Goal: Task Accomplishment & Management: Complete application form

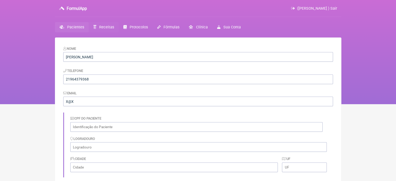
click at [104, 27] on span "Receitas" at bounding box center [106, 27] width 15 height 4
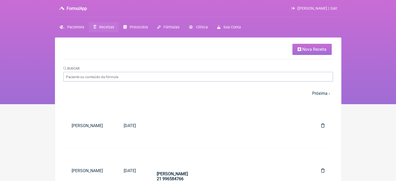
click at [295, 49] on link "Nova Receita" at bounding box center [311, 49] width 39 height 11
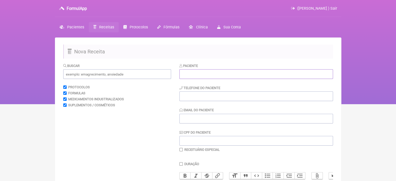
click at [190, 75] on input "text" at bounding box center [255, 74] width 153 height 10
paste input "MARINETE [PERSON_NAME]"
type input "MARINETE [PERSON_NAME]"
click at [189, 99] on div "Paciente MARINETE SANDRA FARIAS Telefone do Paciente Email do Paciente CPF do P…" at bounding box center [255, 107] width 153 height 89
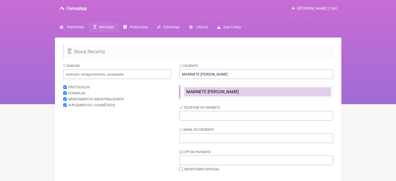
click at [203, 91] on span "MARINETE [PERSON_NAME]" at bounding box center [212, 91] width 52 height 5
type input "21997588458"
type input "[DOMAIN_NAME][EMAIL_ADDRESS][DOMAIN_NAME]"
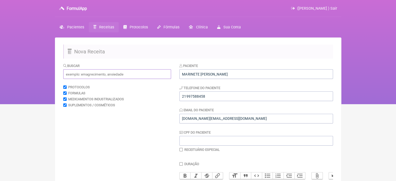
click at [106, 76] on input "text" at bounding box center [117, 74] width 108 height 10
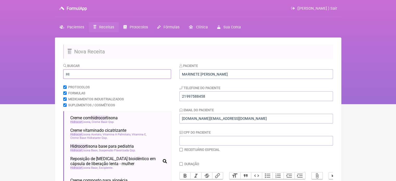
type input "H"
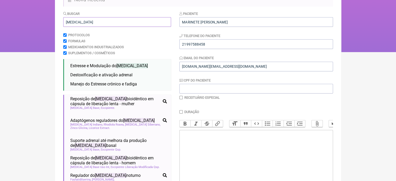
scroll to position [12, 0]
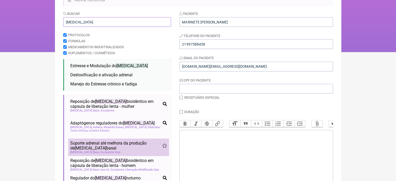
type input "CORTISOL"
click at [112, 146] on span "Suporte adrenal até melhora da produção de cortisol basal" at bounding box center [116, 145] width 92 height 10
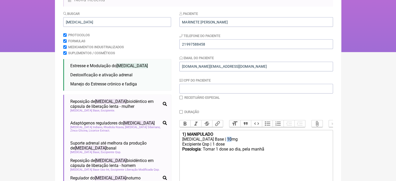
drag, startPoint x: 227, startPoint y: 142, endPoint x: 223, endPoint y: 142, distance: 3.9
click at [223, 141] on div "Hidrocortisona Base | 10mg" at bounding box center [256, 139] width 148 height 5
drag, startPoint x: 264, startPoint y: 153, endPoint x: 242, endPoint y: 155, distance: 21.7
click at [242, 155] on div "Posologia : Tomar 1 dose ao dia, pela manhã ㅤ" at bounding box center [256, 151] width 148 height 10
type trix-editor "<div><strong>1) MANIPULADO</strong></div><div>Hidrocortisona Base | 5mg</div><d…"
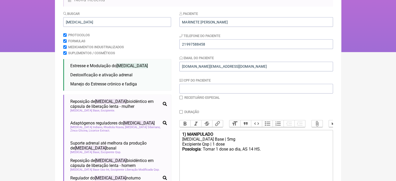
click at [180, 112] on input "Duração" at bounding box center [180, 111] width 3 height 3
checkbox input "true"
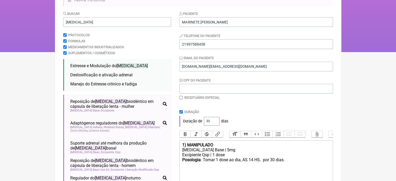
drag, startPoint x: 207, startPoint y: 120, endPoint x: 197, endPoint y: 122, distance: 10.1
click at [197, 122] on div "Duração de 30 dias" at bounding box center [255, 121] width 153 height 10
type input "60"
click at [246, 118] on div "Duração de 60 dias" at bounding box center [255, 121] width 153 height 10
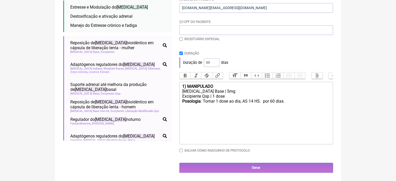
scroll to position [114, 0]
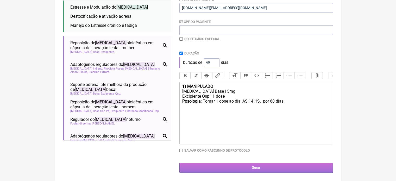
click at [247, 168] on input "Gerar" at bounding box center [255, 168] width 153 height 10
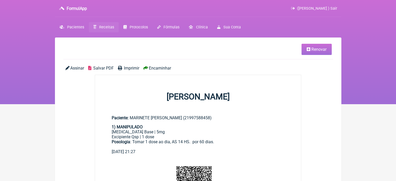
click at [131, 68] on span "Imprimir" at bounding box center [131, 68] width 15 height 5
click at [314, 50] on span "Renovar" at bounding box center [318, 49] width 15 height 5
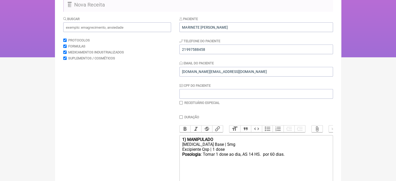
scroll to position [104, 0]
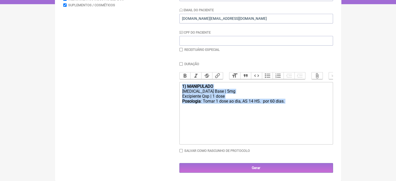
drag, startPoint x: 290, startPoint y: 104, endPoint x: 166, endPoint y: 85, distance: 126.1
click at [166, 85] on form "Buscar Protocolos Formulas Medicamentos Industrializados Suplementos / Cosmétic…" at bounding box center [197, 68] width 269 height 210
type trix-editor "<div><strong>1) MANIPULADO</strong></div><div>[MEDICAL_DATA] Base | 5mg</div><d…"
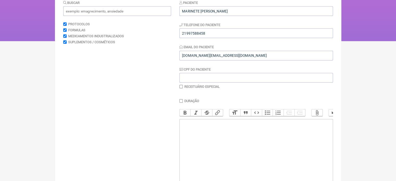
scroll to position [0, 0]
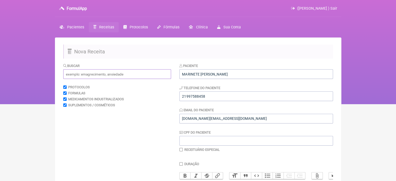
click at [87, 74] on input "text" at bounding box center [117, 74] width 108 height 10
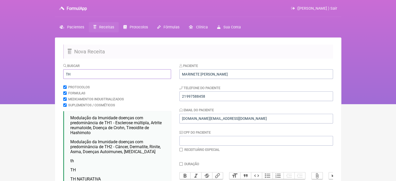
scroll to position [26, 0]
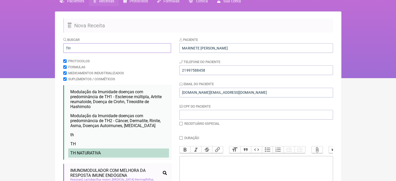
type input "TH"
click at [75, 152] on span "TH NATURATIVA" at bounding box center [85, 152] width 30 height 5
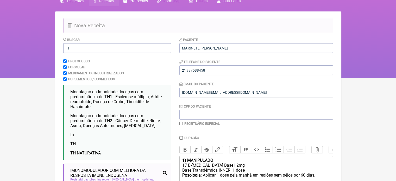
click at [181, 122] on input "checkbox" at bounding box center [180, 123] width 3 height 3
checkbox input "true"
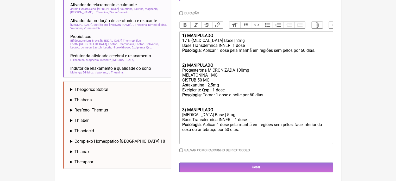
scroll to position [221, 0]
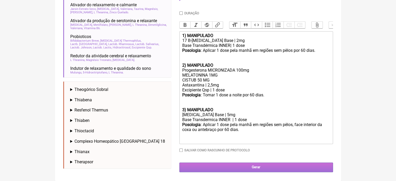
click at [260, 165] on input "Gerar" at bounding box center [255, 167] width 153 height 10
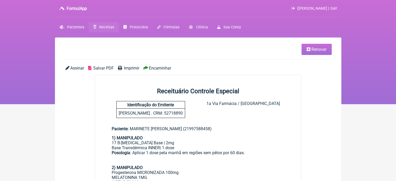
click at [129, 68] on span "Imprimir" at bounding box center [131, 68] width 15 height 5
click at [106, 27] on span "Receitas" at bounding box center [106, 27] width 15 height 4
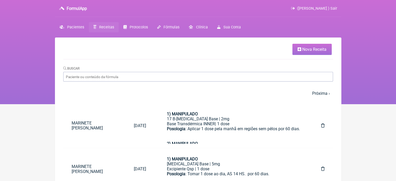
click at [306, 50] on span "Nova Receita" at bounding box center [314, 49] width 24 height 5
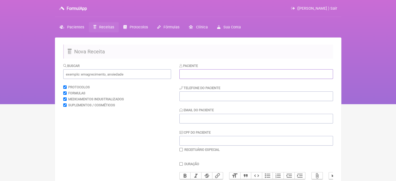
click at [224, 74] on input "text" at bounding box center [255, 74] width 153 height 10
paste input "SIMONE BARBOSA NOGUEIRA COSTA"
type input "SIMONE BARBOSA NOGUEIRA COSTA"
click at [202, 97] on input "tel" at bounding box center [255, 96] width 153 height 10
type input "21985386627"
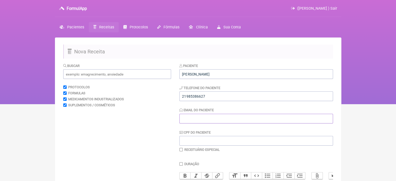
click at [198, 119] on input "Email do Paciente" at bounding box center [255, 119] width 153 height 10
type input "X@X"
click at [131, 71] on input "text" at bounding box center [117, 74] width 108 height 10
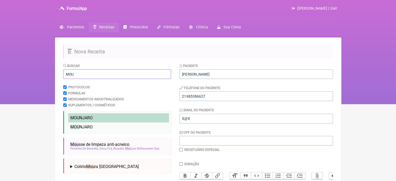
type input "MOU"
drag, startPoint x: 121, startPoint y: 115, endPoint x: 113, endPoint y: 120, distance: 9.2
click at [121, 115] on li "MOU NJARO" at bounding box center [118, 117] width 101 height 9
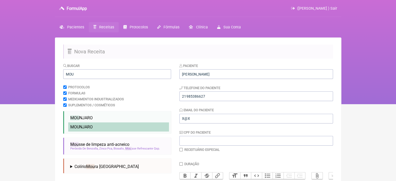
click at [105, 127] on li "MOU NJARO" at bounding box center [118, 126] width 101 height 9
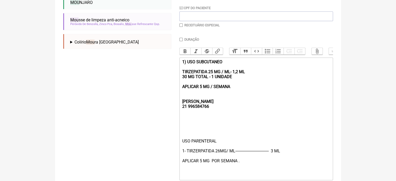
scroll to position [130, 0]
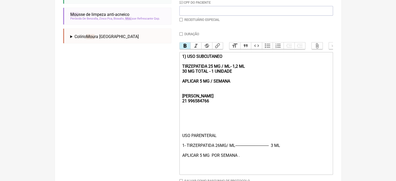
drag, startPoint x: 233, startPoint y: 85, endPoint x: 183, endPoint y: 57, distance: 57.4
click at [183, 57] on trix-editor "1) USO SUBCUTANEO TIRZEPATIDA 25 MG / ML- 1,2 ML 30 MG TOTAL - 1 UNIDADE APLICA…" at bounding box center [255, 113] width 153 height 123
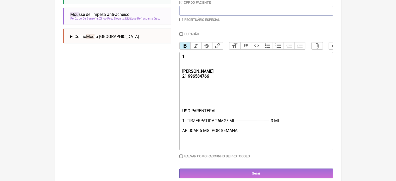
type trix-editor "<div><strong><br><br><br>REBECCA&nbsp;<br>21 996584766</strong></div><div><br><…"
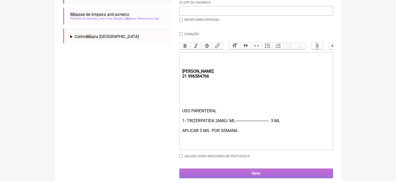
click at [226, 175] on input "Gerar" at bounding box center [255, 173] width 153 height 10
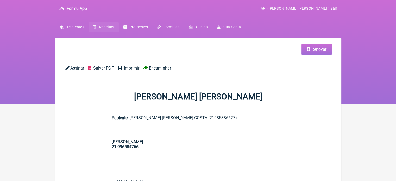
click at [128, 69] on span "Imprimir" at bounding box center [131, 68] width 15 height 5
click at [314, 48] on span "Renovar" at bounding box center [318, 49] width 15 height 5
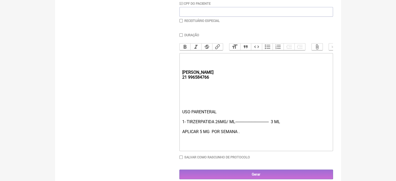
scroll to position [130, 0]
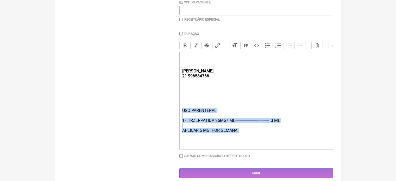
drag, startPoint x: 237, startPoint y: 135, endPoint x: 179, endPoint y: 100, distance: 68.2
click at [178, 108] on form "Buscar Protocolos Formulas Medicamentos Industrializados Suplementos / Cosmétic…" at bounding box center [197, 55] width 269 height 245
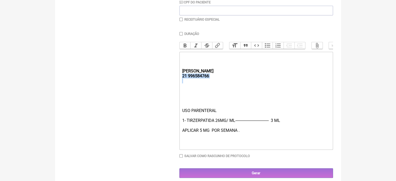
drag, startPoint x: 181, startPoint y: 83, endPoint x: 182, endPoint y: 79, distance: 3.9
click at [182, 79] on trix-editor "REBECCA 21 996584766 USO PARENTERAL 1- TIRZERPATIDA 26MG/ ML-------------------…" at bounding box center [255, 101] width 153 height 98
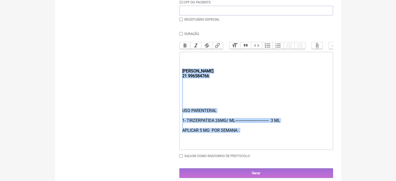
drag, startPoint x: 237, startPoint y: 139, endPoint x: 163, endPoint y: 75, distance: 97.3
click at [163, 75] on form "Buscar Protocolos Formulas Medicamentos Industrializados Suplementos / Cosmétic…" at bounding box center [197, 55] width 269 height 245
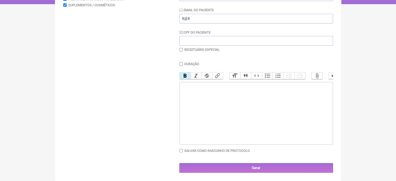
type trix-editor "<div><strong><br><br><br></strong><br><br><br></div>"
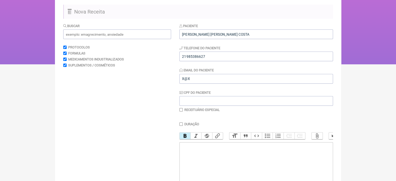
scroll to position [0, 0]
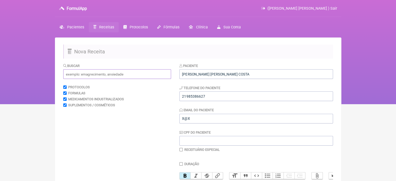
click at [119, 69] on input "text" at bounding box center [117, 74] width 108 height 10
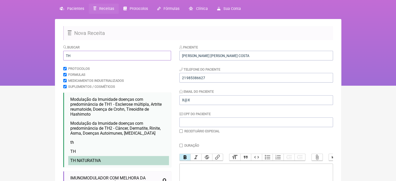
scroll to position [78, 0]
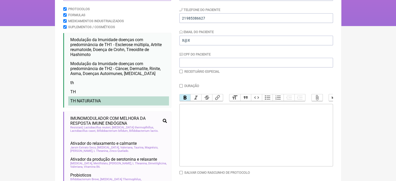
type input "TH"
click at [104, 103] on li "TH NATURATIVA" at bounding box center [118, 100] width 101 height 9
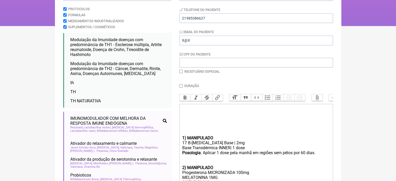
click at [182, 72] on input "checkbox" at bounding box center [180, 71] width 3 height 3
checkbox input "true"
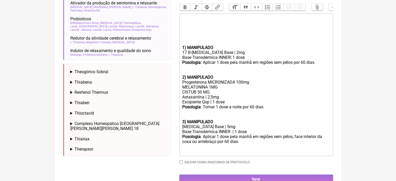
scroll to position [251, 0]
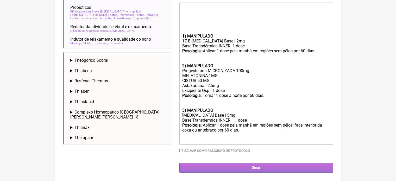
click at [248, 165] on input "Gerar" at bounding box center [255, 168] width 153 height 10
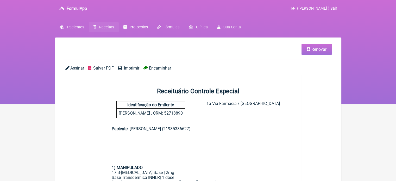
click at [128, 67] on span "Imprimir" at bounding box center [131, 68] width 15 height 5
click at [77, 26] on span "Pacientes" at bounding box center [75, 27] width 17 height 4
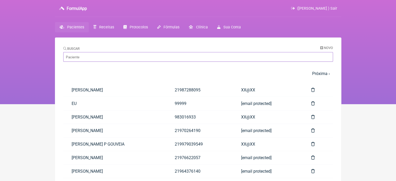
click at [107, 55] on input "Buscar" at bounding box center [197, 57] width 269 height 10
paste input "[PERSON_NAME]"
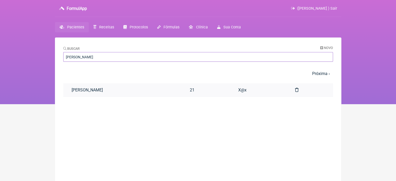
type input "[PERSON_NAME]"
click at [123, 88] on link "[PERSON_NAME]" at bounding box center [122, 89] width 118 height 13
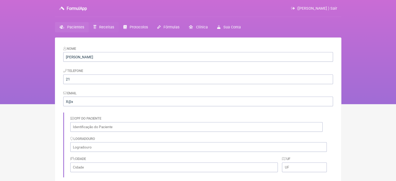
click at [99, 27] on span "Receitas" at bounding box center [106, 27] width 15 height 4
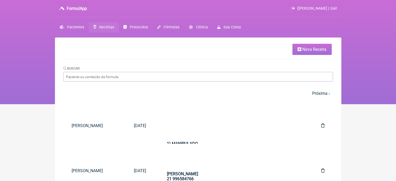
click at [302, 50] on span "Nova Receita" at bounding box center [314, 49] width 24 height 5
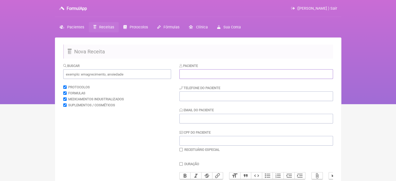
click at [229, 72] on input "text" at bounding box center [255, 74] width 153 height 10
paste input "[PERSON_NAME]"
type input "[PERSON_NAME]"
click at [207, 100] on input "tel" at bounding box center [255, 96] width 153 height 10
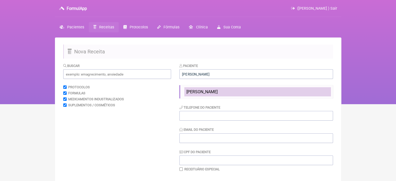
click at [208, 92] on span "NATHALY CARVALHO DE ALMEIDA" at bounding box center [201, 91] width 31 height 5
type input "21"
type input "X@x"
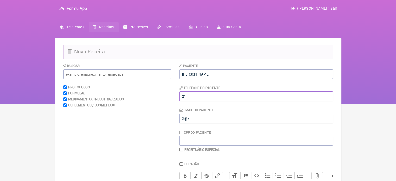
click at [200, 98] on input "21" at bounding box center [255, 96] width 153 height 10
type input "21995543057"
click at [125, 70] on input "text" at bounding box center [117, 74] width 108 height 10
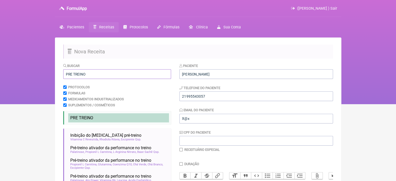
type input "PRE TREINO"
click at [80, 120] on span "PRE TREINO" at bounding box center [81, 117] width 23 height 5
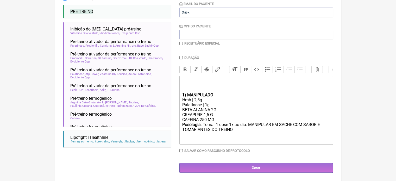
scroll to position [110, 0]
drag, startPoint x: 207, startPoint y: 120, endPoint x: 201, endPoint y: 120, distance: 6.0
click at [201, 120] on div "BETA ALANINA 2G CREAPURE 1,5 G CAFEINA 250 MG" at bounding box center [256, 114] width 148 height 15
drag, startPoint x: 220, startPoint y: 119, endPoint x: 177, endPoint y: 121, distance: 43.2
click at [177, 121] on form "Buscar PRE TREINO Protocolos Formulas Medicamentos Industrializados Suplementos…" at bounding box center [197, 65] width 269 height 216
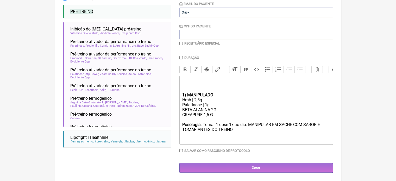
type trix-editor "<div><br><br><br></div><div><strong>1) MANIPULADO</strong></div><div>Hmb | 2,5g…"
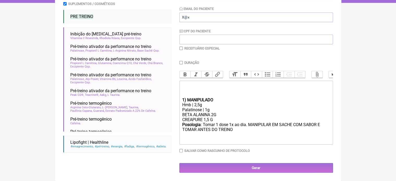
click at [181, 61] on div "Duração" at bounding box center [255, 63] width 153 height 4
click at [182, 61] on input "Duração" at bounding box center [180, 62] width 3 height 3
checkbox input "true"
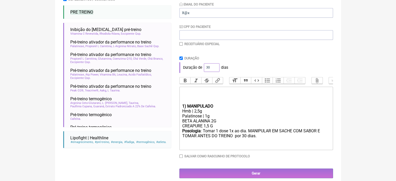
drag, startPoint x: 209, startPoint y: 67, endPoint x: 207, endPoint y: 63, distance: 4.8
click at [202, 67] on div "Duração de 30 dias" at bounding box center [255, 67] width 153 height 10
type input "60"
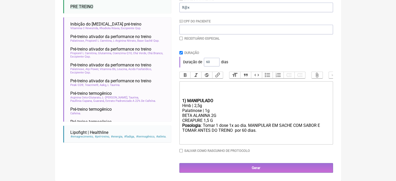
scroll to position [115, 0]
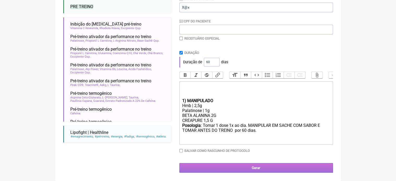
click at [247, 166] on input "Gerar" at bounding box center [255, 168] width 153 height 10
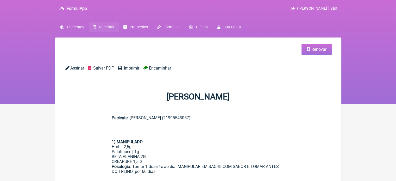
click at [124, 68] on span "Imprimir" at bounding box center [131, 68] width 15 height 5
click at [312, 48] on span "Renovar" at bounding box center [318, 49] width 15 height 5
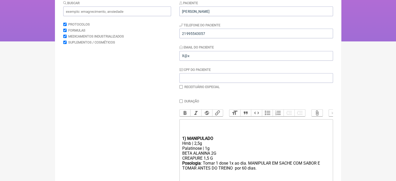
scroll to position [105, 0]
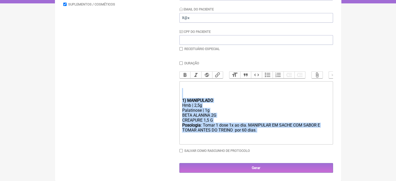
drag, startPoint x: 234, startPoint y: 127, endPoint x: 171, endPoint y: 94, distance: 71.2
click at [171, 94] on form "Buscar Protocolos Formulas Medicamentos Industrializados Suplementos / Cosmétic…" at bounding box center [197, 67] width 269 height 210
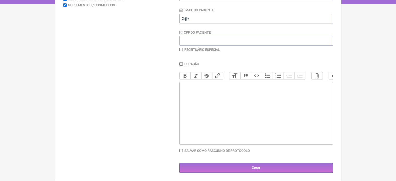
type trix-editor "<div><br><br><br><br></div>"
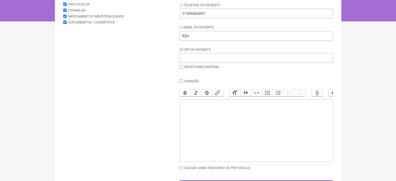
scroll to position [0, 0]
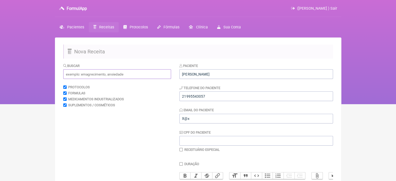
click at [85, 76] on input "text" at bounding box center [117, 74] width 108 height 10
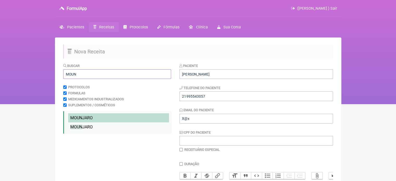
type input "MOUN"
click at [89, 116] on span "MOUN JARO" at bounding box center [81, 117] width 22 height 5
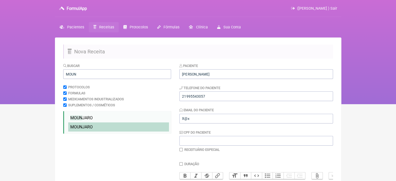
click at [87, 126] on span "MOUN JARO" at bounding box center [81, 126] width 22 height 5
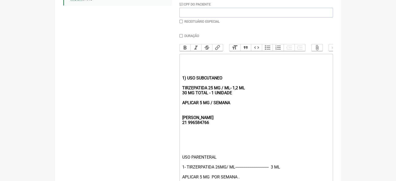
scroll to position [130, 0]
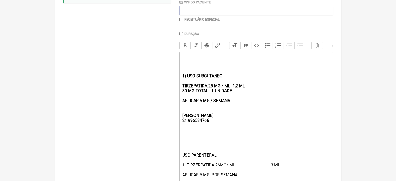
drag, startPoint x: 241, startPoint y: 107, endPoint x: 173, endPoint y: 69, distance: 77.8
click at [173, 69] on form "Buscar MOUN Protocolos Formulas Medicamentos Industrializados Suplementos / Cos…" at bounding box center [197, 77] width 269 height 289
type trix-editor "<div><br><br><strong><br><br><br>REBECCA&nbsp;<br>21 996584766</strong></div><d…"
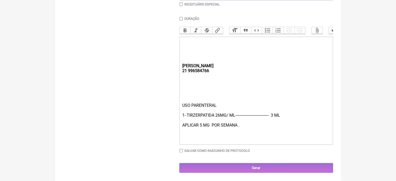
scroll to position [150, 0]
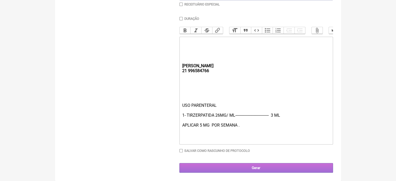
click at [226, 168] on input "Gerar" at bounding box center [255, 168] width 153 height 10
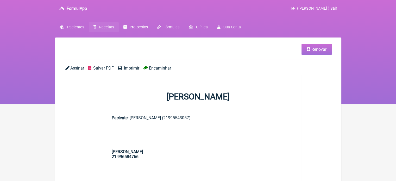
click at [130, 67] on span "Imprimir" at bounding box center [131, 68] width 15 height 5
click at [101, 26] on span "Receitas" at bounding box center [106, 27] width 15 height 4
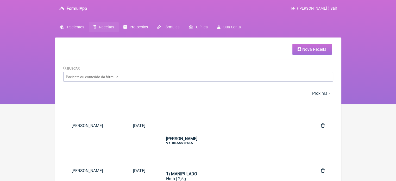
click at [313, 46] on link "Nova Receita" at bounding box center [311, 49] width 39 height 11
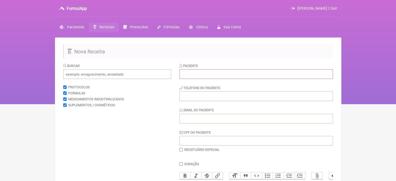
click at [234, 71] on input "text" at bounding box center [255, 74] width 153 height 10
paste input "[PERSON_NAME]"
type input "[PERSON_NAME]"
click at [209, 98] on input "tel" at bounding box center [255, 96] width 153 height 10
type input "21988929920"
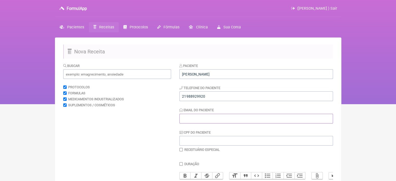
click at [201, 117] on input "Email do Paciente" at bounding box center [255, 119] width 153 height 10
type input "X@X"
click at [111, 70] on input "text" at bounding box center [117, 74] width 108 height 10
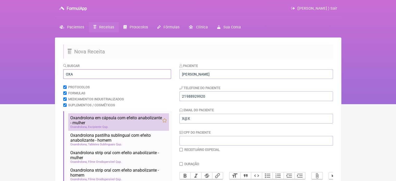
type input "OXA"
click at [125, 123] on span "Oxandrolona em cápsula com efeito anabolizante - mulher" at bounding box center [116, 120] width 92 height 10
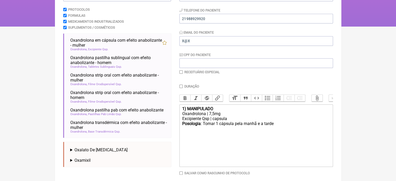
scroll to position [79, 0]
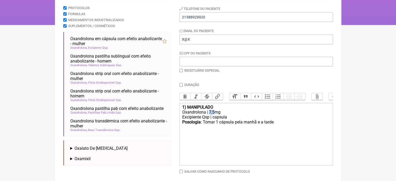
drag, startPoint x: 213, startPoint y: 114, endPoint x: 209, endPoint y: 114, distance: 3.4
click at [209, 114] on div "Oxandrolona | 7,5mg" at bounding box center [256, 112] width 148 height 5
drag, startPoint x: 274, startPoint y: 126, endPoint x: 263, endPoint y: 126, distance: 10.9
click at [263, 126] on div "Posologia : Tomar 1 cápsula pela manhã e a tarde ㅤ" at bounding box center [256, 124] width 148 height 10
click at [209, 114] on div "Oxandrolona | 6mg" at bounding box center [256, 112] width 148 height 5
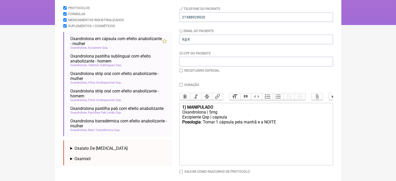
click at [282, 128] on div "Posologia : Tomar 1 cápsula pela manhã e a NOITE ㅤ" at bounding box center [256, 124] width 148 height 10
click at [275, 126] on div "Posologia : Tomar 1 cápsula pela manhã e a NOITE ㅤ" at bounding box center [256, 124] width 148 height 10
type trix-editor "<div><strong>1) MANIPULADO</strong></div><div>Oxandrolona | 5mg</div><div>Excip…"
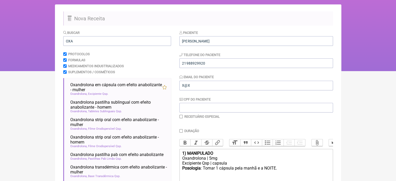
scroll to position [1, 0]
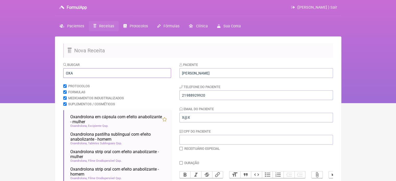
drag, startPoint x: 74, startPoint y: 72, endPoint x: 51, endPoint y: 75, distance: 23.0
click at [51, 75] on div "FormulApp (Flavio Caldas Caetano ) Sair Pacientes Receitas Protocolos Fórmulas …" at bounding box center [198, 51] width 396 height 104
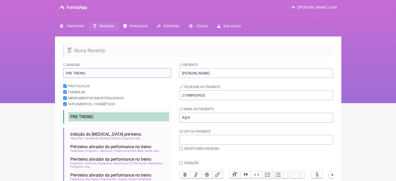
type input "PRE TREINO"
click at [84, 113] on li "PRE TREINO" at bounding box center [118, 116] width 101 height 9
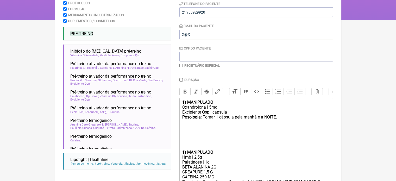
scroll to position [108, 0]
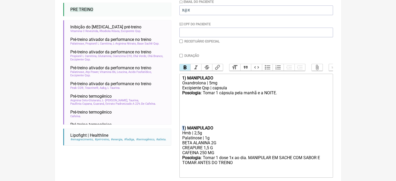
click at [182, 130] on strong "1) MANIPULADO" at bounding box center [197, 127] width 31 height 5
click at [214, 130] on div "2) MANIPULADO" at bounding box center [256, 127] width 148 height 5
drag, startPoint x: 207, startPoint y: 157, endPoint x: 201, endPoint y: 156, distance: 6.3
click at [201, 155] on div "BETA ALANINA 2G CREAPURE 1,5 G CAFEINA 250 MG" at bounding box center [256, 147] width 148 height 15
click at [182, 130] on strong "2) MANIPULADO" at bounding box center [197, 127] width 31 height 5
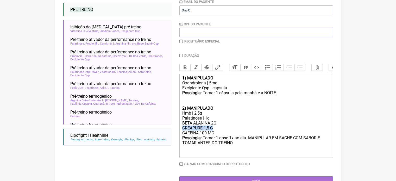
drag, startPoint x: 217, startPoint y: 132, endPoint x: 179, endPoint y: 132, distance: 38.2
click at [179, 132] on trix-editor "1) MANIPULADO Oxandrolona | 5mg Excipiente Qsp | capsula Posologia : Tomar 1 cá…" at bounding box center [255, 116] width 153 height 84
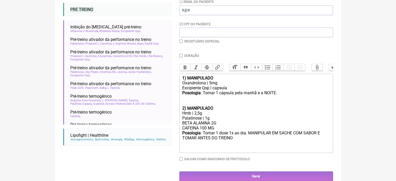
type trix-editor "<div><strong>1) MANIPULADO</strong></div><div>Oxandrolona | 5mg</div><div>Excip…"
click at [180, 41] on input "checkbox" at bounding box center [180, 41] width 3 height 3
checkbox input "true"
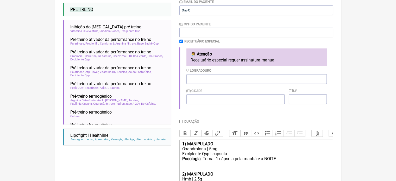
click at [179, 122] on form "Buscar PRE TREINO Protocolos Formulas Medicamentos Industrializados Suplementos…" at bounding box center [197, 101] width 269 height 292
click at [182, 121] on input "Duração" at bounding box center [180, 121] width 3 height 3
checkbox input "true"
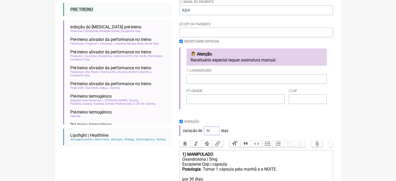
drag, startPoint x: 208, startPoint y: 129, endPoint x: 195, endPoint y: 125, distance: 14.5
click at [200, 130] on div "Duração de 30 dias" at bounding box center [255, 130] width 153 height 10
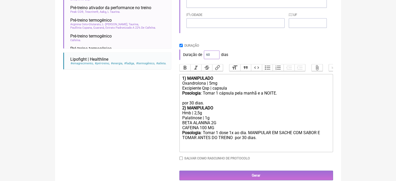
scroll to position [186, 0]
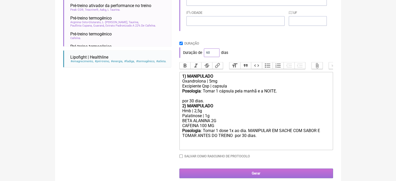
type input "60"
click at [264, 175] on input "Gerar" at bounding box center [255, 173] width 153 height 10
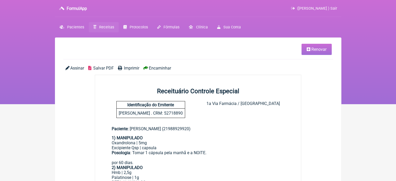
click at [128, 66] on span "Imprimir" at bounding box center [131, 68] width 15 height 5
click at [313, 50] on span "Renovar" at bounding box center [318, 49] width 15 height 5
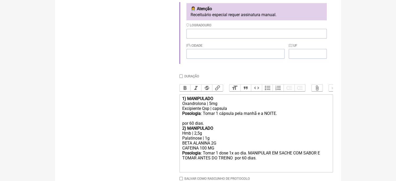
scroll to position [156, 0]
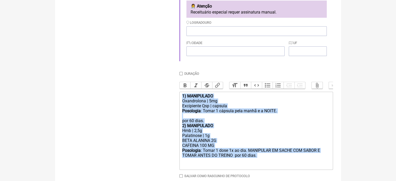
drag, startPoint x: 260, startPoint y: 165, endPoint x: 179, endPoint y: 100, distance: 104.2
click at [179, 100] on form "Buscar Protocolos Formulas Medicamentos Industrializados Suplementos / Cosmétic…" at bounding box center [197, 52] width 269 height 291
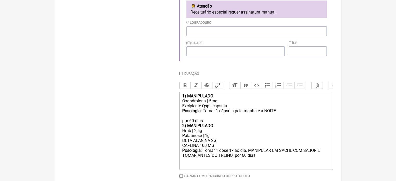
type trix-editor "<div><br><br></div>"
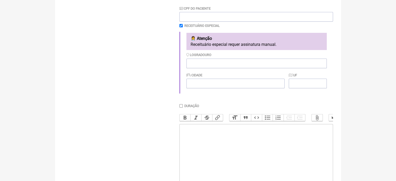
scroll to position [52, 0]
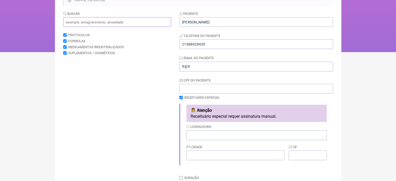
click at [87, 24] on input "text" at bounding box center [117, 22] width 108 height 10
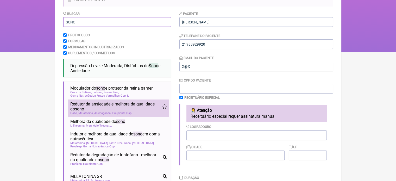
type input "SONO"
click at [102, 106] on span "Redutor da ansiedade e melhora da qualidade do sono" at bounding box center [116, 106] width 92 height 10
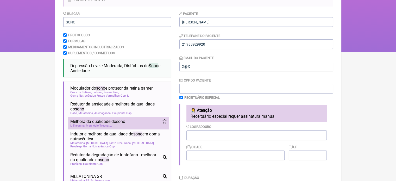
click at [101, 121] on span "Melhora da qualidade do sono" at bounding box center [97, 121] width 55 height 5
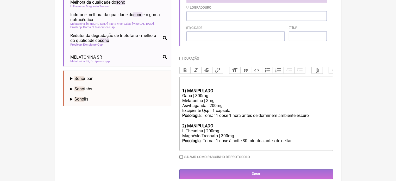
scroll to position [177, 0]
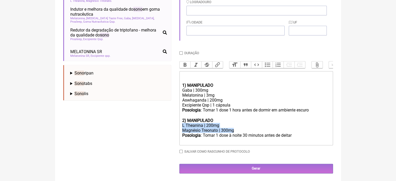
drag, startPoint x: 226, startPoint y: 134, endPoint x: 178, endPoint y: 131, distance: 47.4
click at [178, 131] on form "Buscar SONO Protocolos Formulas Medicamentos Industrializados Suplementos / Cos…" at bounding box center [197, 29] width 269 height 287
copy trix-editor "L Theanina | 200mg Magnésio Treonato | 300mg"
drag, startPoint x: 213, startPoint y: 96, endPoint x: 179, endPoint y: 96, distance: 34.3
click at [179, 96] on trix-editor "1) MANIPULADO Gaba | 300mg Melatonina | 3mg Aswhaganda | 200mg Excipiente Qsp |…" at bounding box center [255, 108] width 153 height 74
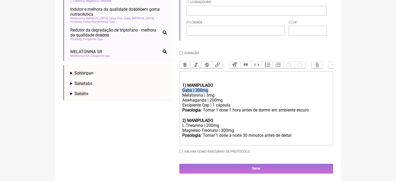
paste trix-editor "L Theanina | 200mg</div><div>Magnésio Treonato"
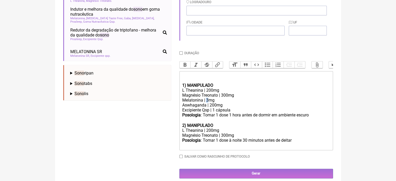
click at [206, 102] on div "Melatonina | 3mg" at bounding box center [256, 100] width 148 height 5
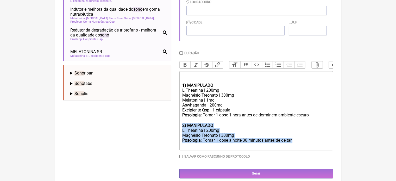
drag, startPoint x: 293, startPoint y: 146, endPoint x: 174, endPoint y: 131, distance: 119.8
click at [174, 131] on form "Buscar SONO Protocolos Formulas Medicamentos Industrializados Suplementos / Cos…" at bounding box center [197, 32] width 269 height 292
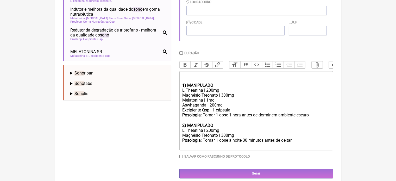
type trix-editor "<div><br><br></div><div><strong>1) MANIPULADO</strong></div><div>L Theanina | 2…"
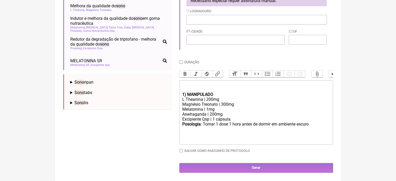
click at [181, 60] on input "Duração" at bounding box center [180, 61] width 3 height 3
checkbox input "true"
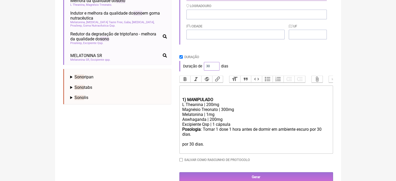
drag, startPoint x: 210, startPoint y: 67, endPoint x: 202, endPoint y: 67, distance: 8.4
click at [202, 67] on div "Duração de 30 dias" at bounding box center [255, 66] width 153 height 10
type input "60"
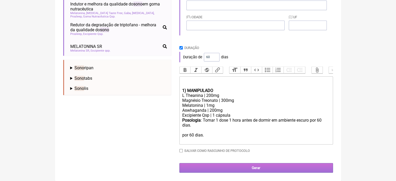
click at [259, 168] on input "Gerar" at bounding box center [255, 168] width 153 height 10
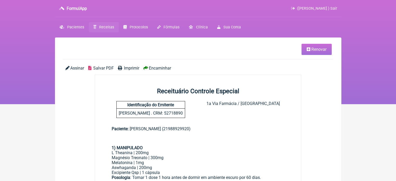
click at [131, 66] on span "Imprimir" at bounding box center [131, 68] width 15 height 5
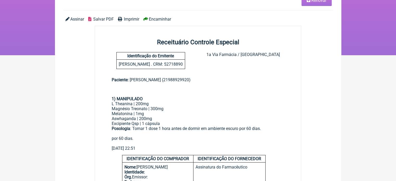
scroll to position [52, 0]
